Goal: Find specific page/section: Find specific page/section

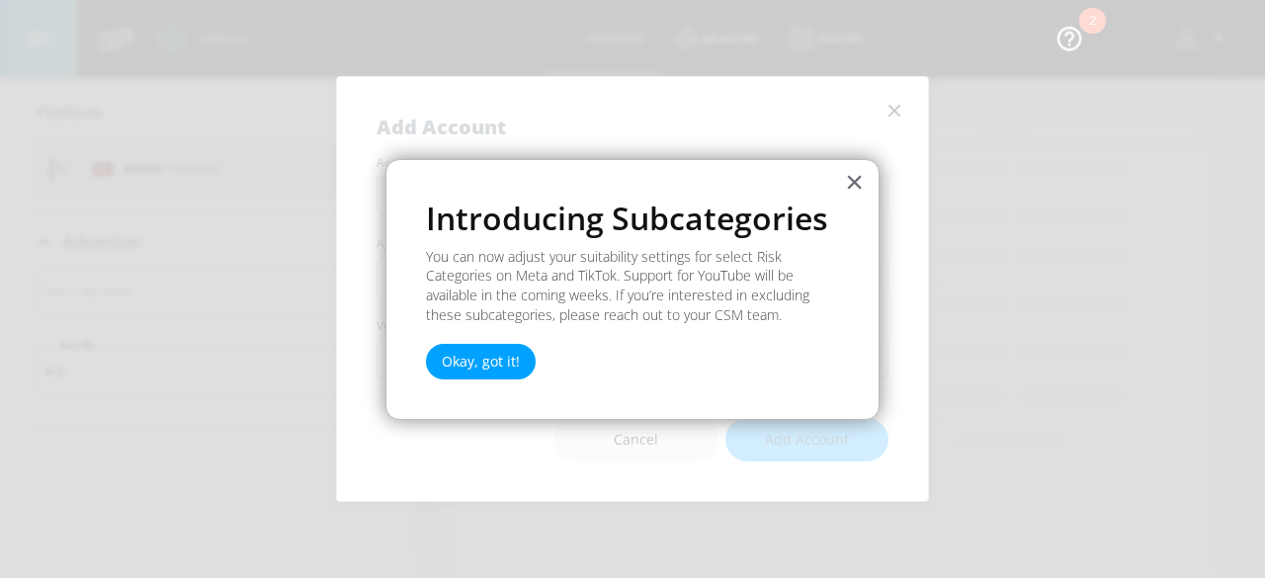
click at [835, 183] on div "× Introducing Subcategories You can now adjust your suitability settings for se…" at bounding box center [632, 290] width 494 height 262
click at [836, 183] on div "× Introducing Subcategories You can now adjust your suitability settings for se…" at bounding box center [632, 290] width 494 height 262
click at [858, 186] on button "×" at bounding box center [854, 182] width 19 height 32
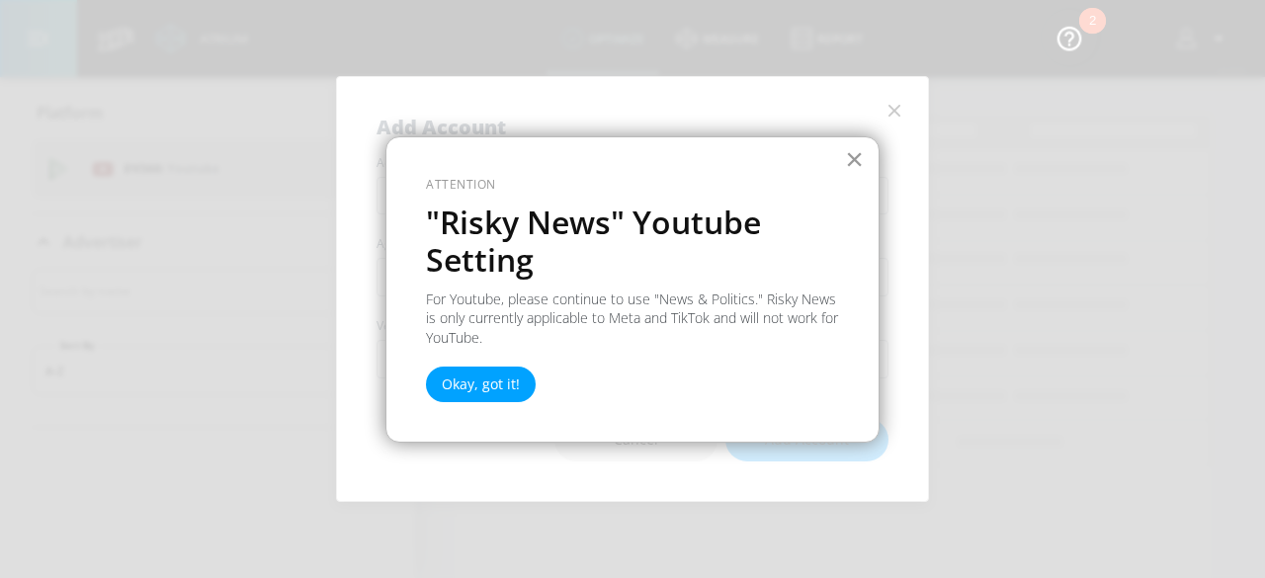
click at [848, 166] on button "×" at bounding box center [854, 159] width 19 height 32
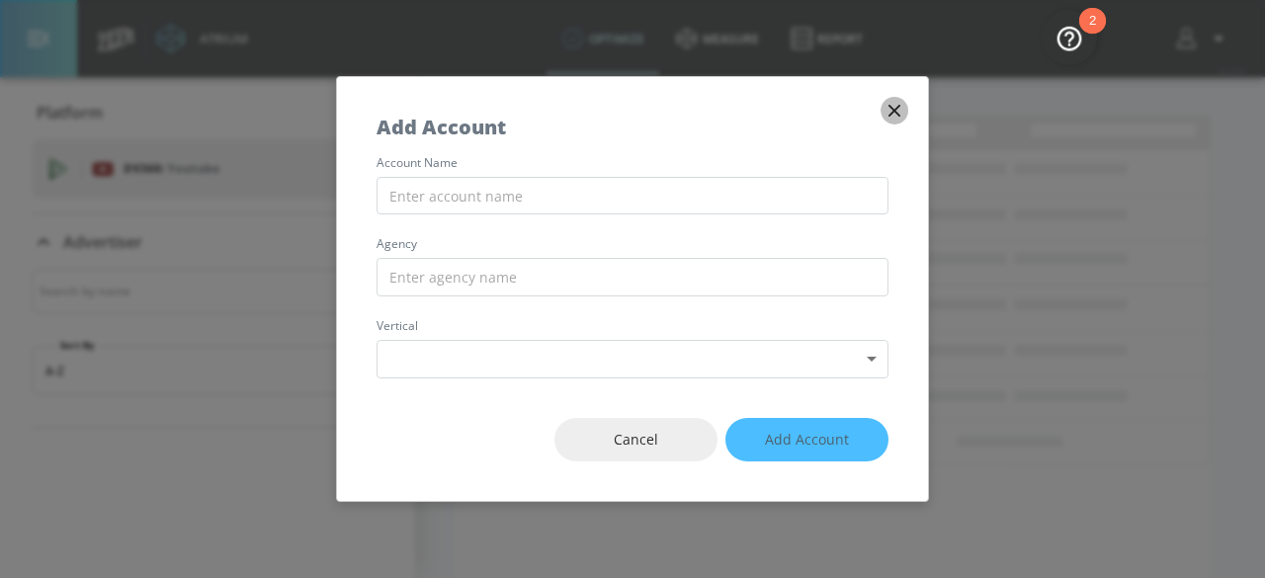
click at [895, 116] on icon "button" at bounding box center [894, 111] width 22 height 22
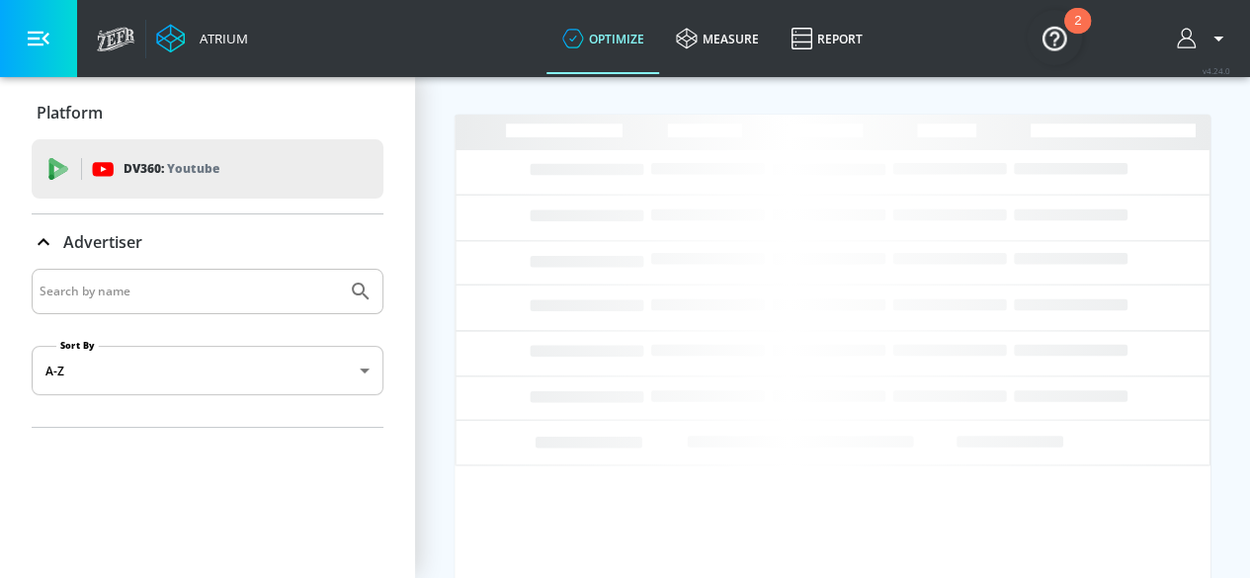
click at [1049, 45] on img "Open Resource Center, 2 new notifications" at bounding box center [1054, 37] width 55 height 55
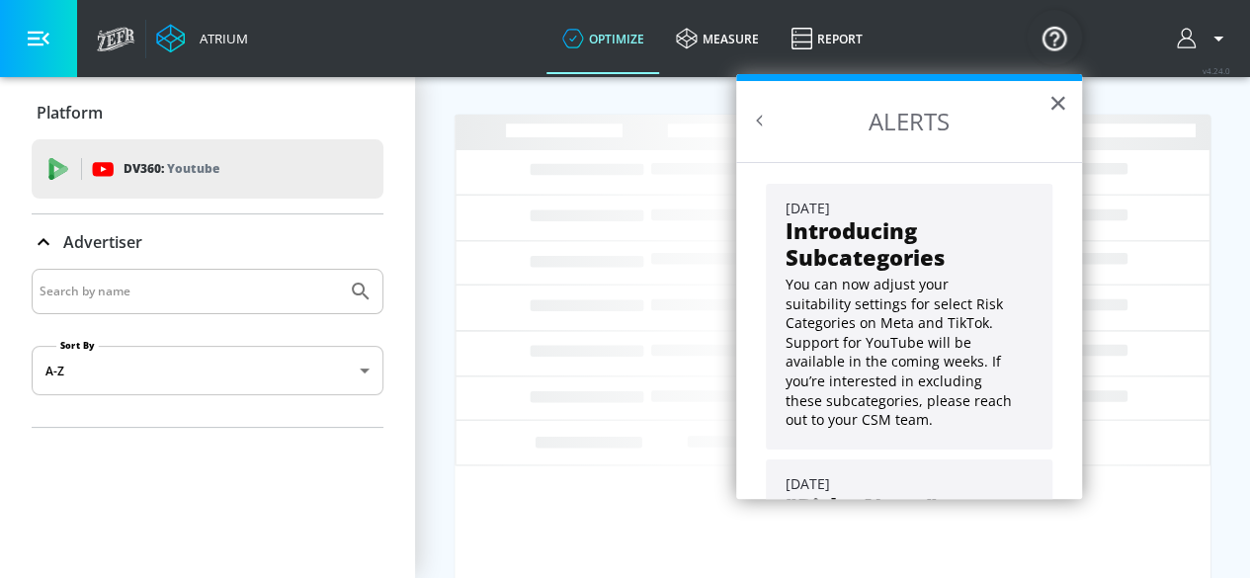
click at [1186, 36] on div at bounding box center [1203, 38] width 73 height 77
click at [1188, 40] on div at bounding box center [1203, 38] width 73 height 77
click at [1225, 45] on icon "button" at bounding box center [1219, 39] width 24 height 24
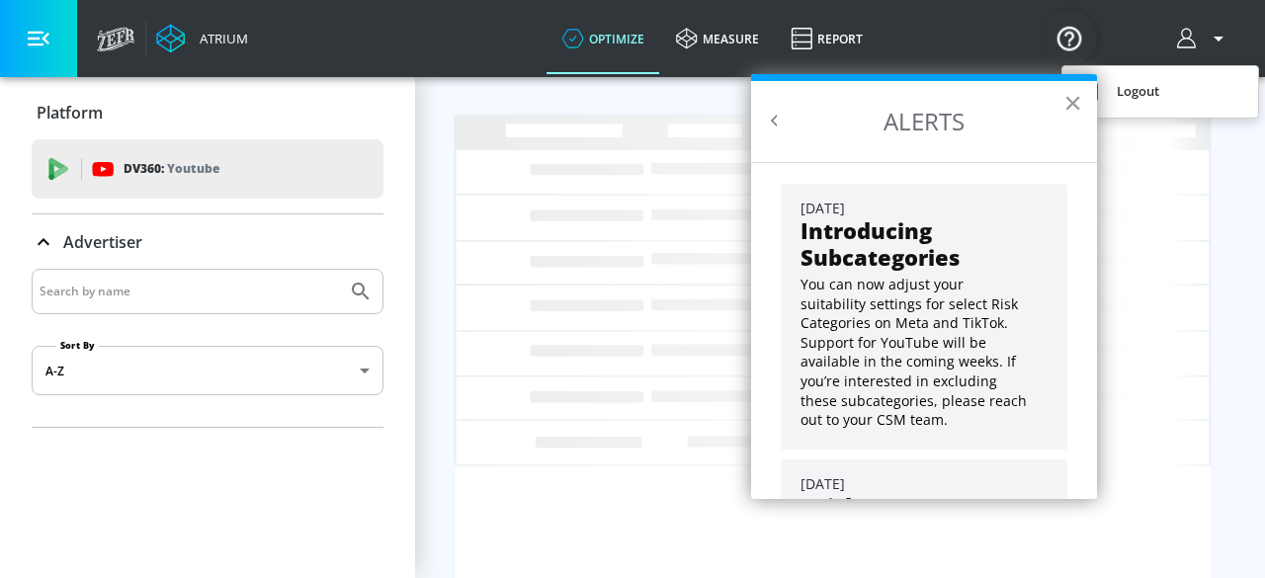
click at [1063, 104] on button "×" at bounding box center [1072, 103] width 19 height 32
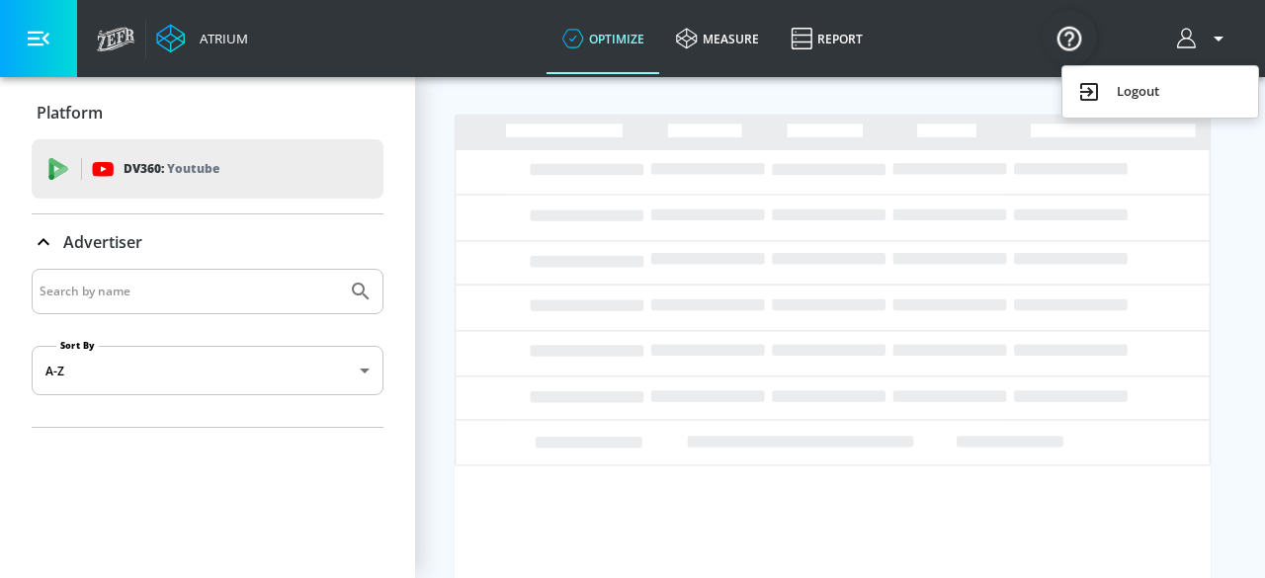
click at [204, 33] on div at bounding box center [632, 289] width 1265 height 578
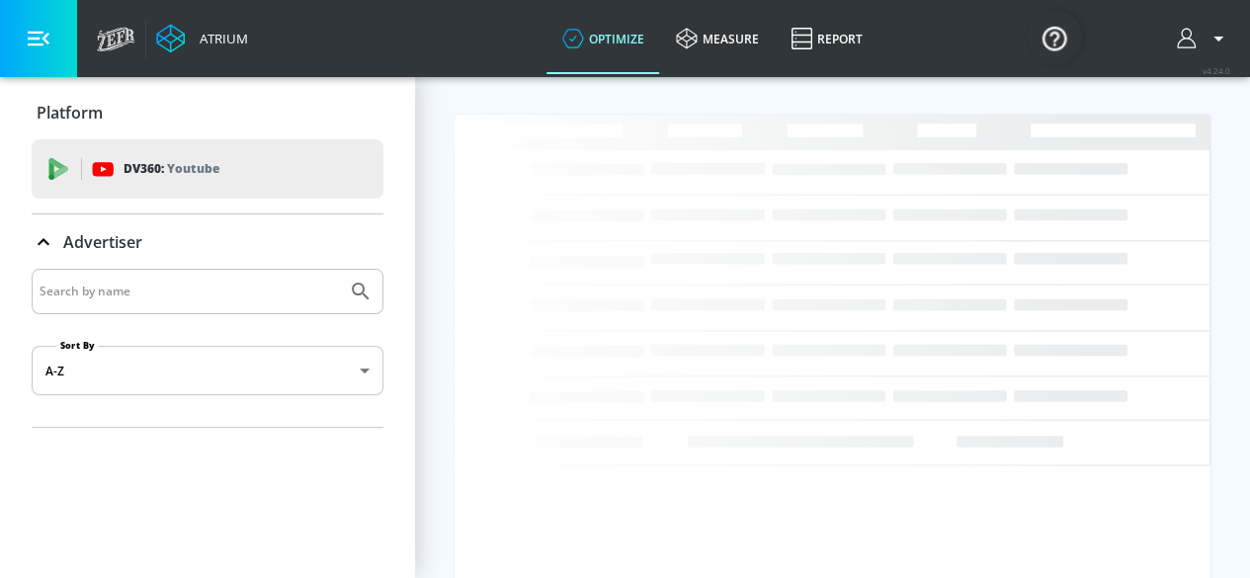
click at [106, 24] on div "Atrium" at bounding box center [172, 38] width 171 height 77
click at [116, 41] on icon at bounding box center [116, 39] width 39 height 25
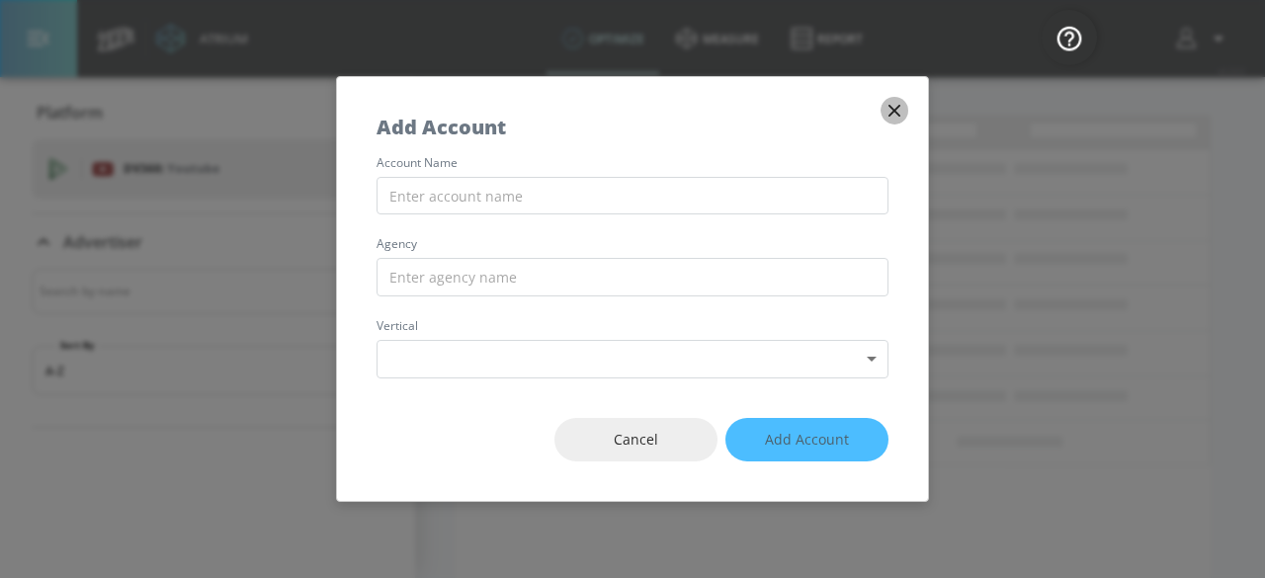
click at [884, 122] on icon "button" at bounding box center [894, 111] width 22 height 22
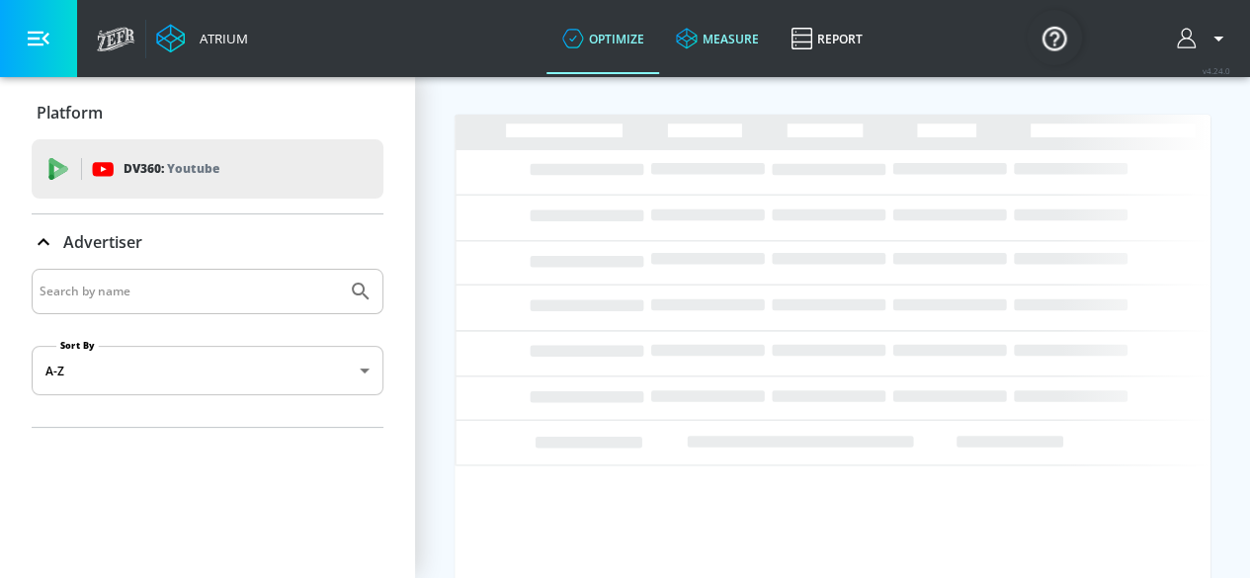
click at [731, 38] on link "measure" at bounding box center [717, 38] width 115 height 71
